Goal: Task Accomplishment & Management: Manage account settings

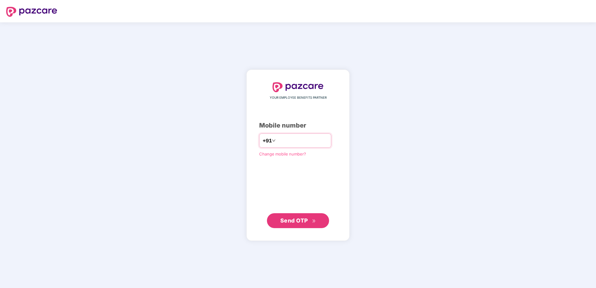
click at [291, 141] on input "number" at bounding box center [302, 141] width 51 height 10
type input "**********"
click at [301, 222] on span "Send OTP" at bounding box center [294, 220] width 28 height 7
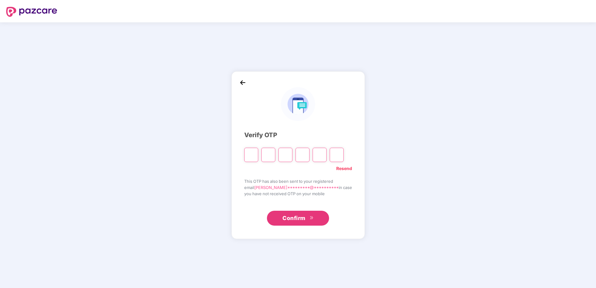
type input "*"
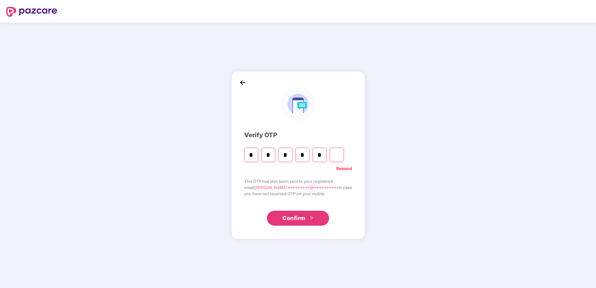
type input "*"
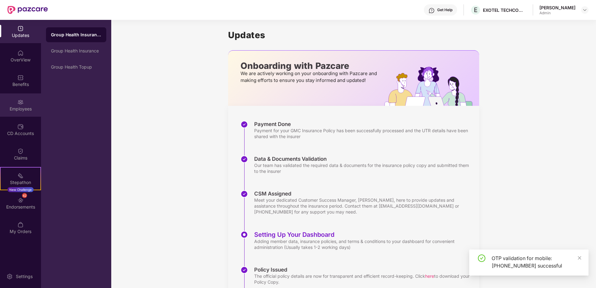
click at [25, 102] on div "Employees" at bounding box center [20, 105] width 41 height 23
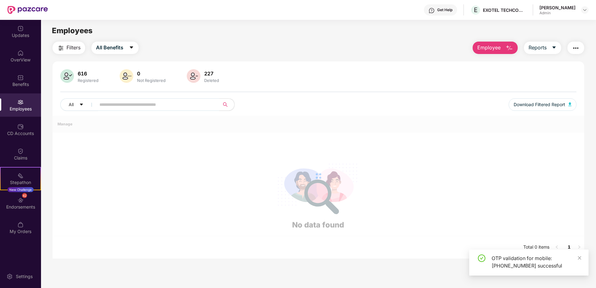
click at [139, 102] on input "text" at bounding box center [155, 104] width 112 height 9
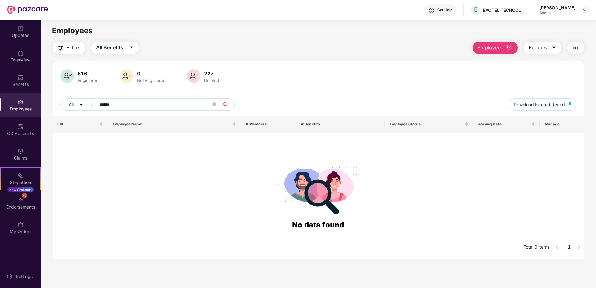
type input "******"
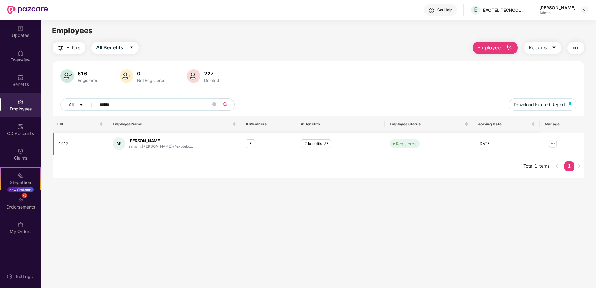
click at [553, 144] on img at bounding box center [553, 144] width 10 height 10
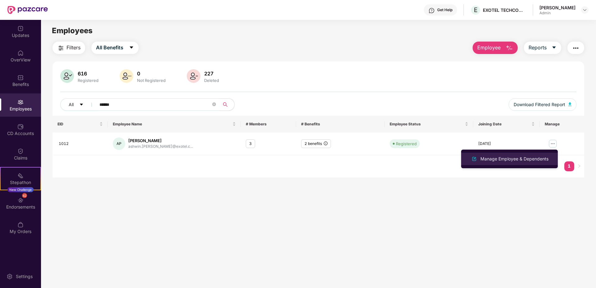
click at [493, 160] on div "Manage Employee & Dependents" at bounding box center [514, 159] width 71 height 7
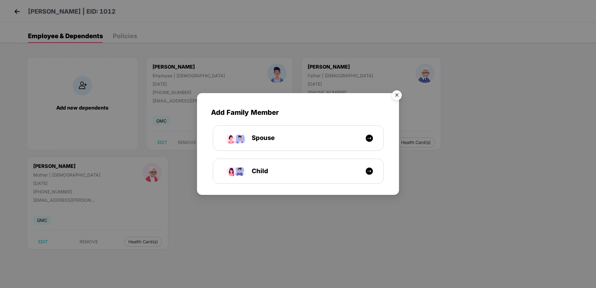
click at [397, 95] on img "Close" at bounding box center [396, 96] width 17 height 17
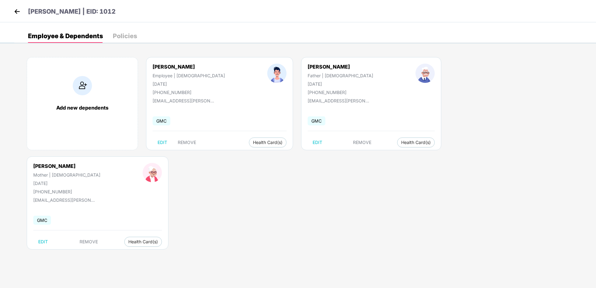
click at [14, 10] on img at bounding box center [16, 11] width 9 height 9
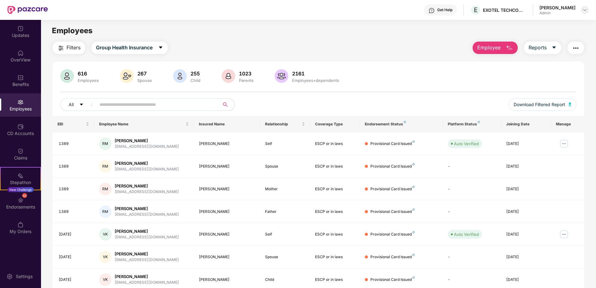
click at [587, 9] on img at bounding box center [584, 9] width 5 height 5
click at [549, 55] on div "[PERSON_NAME]" at bounding box center [550, 54] width 36 height 6
click at [583, 10] on img at bounding box center [584, 9] width 5 height 5
click at [532, 39] on div "Logout" at bounding box center [555, 37] width 81 height 12
